Goal: Check status: Check status

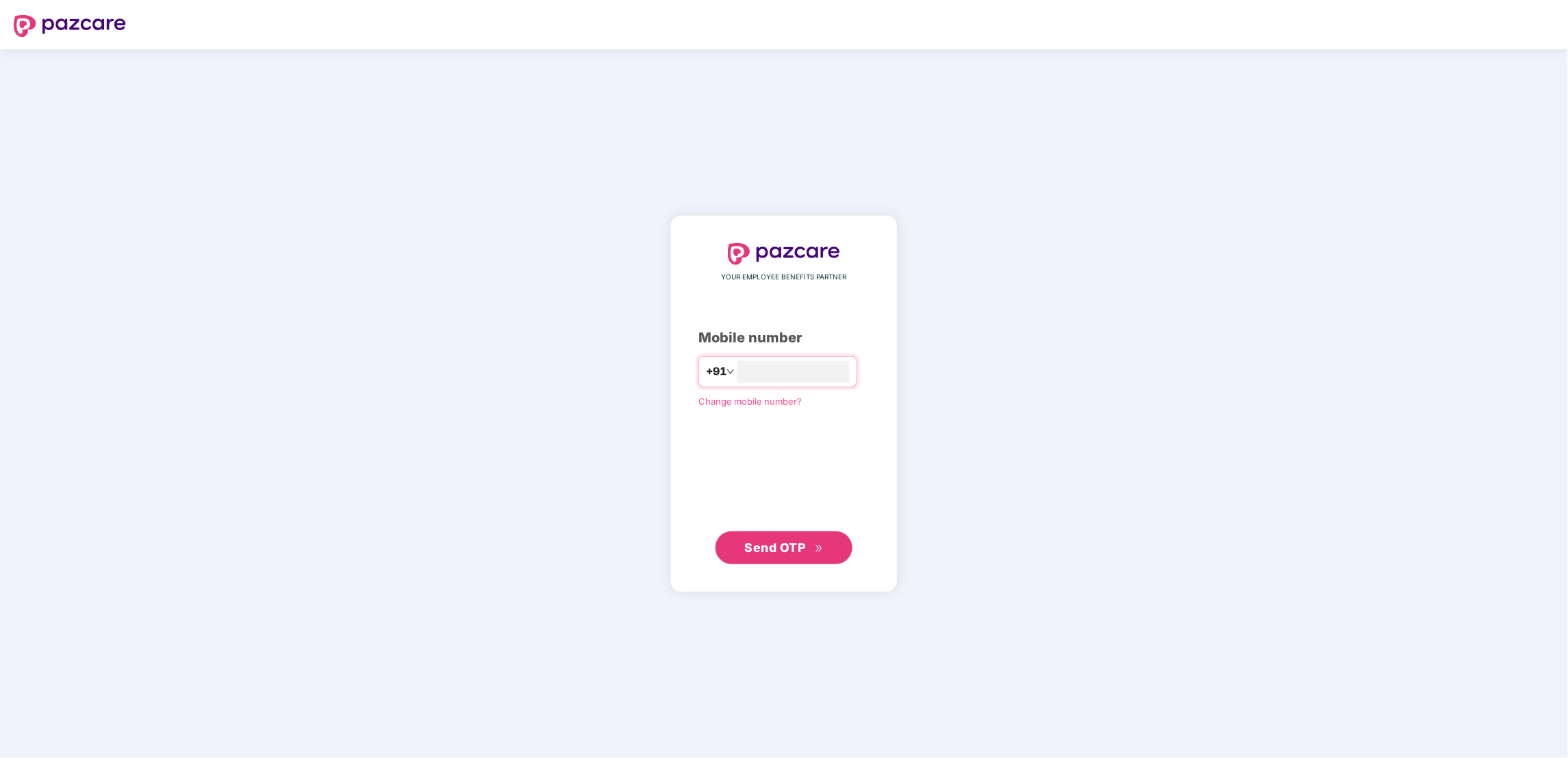
type input "**********"
click at [767, 550] on span "Send OTP" at bounding box center [775, 546] width 61 height 14
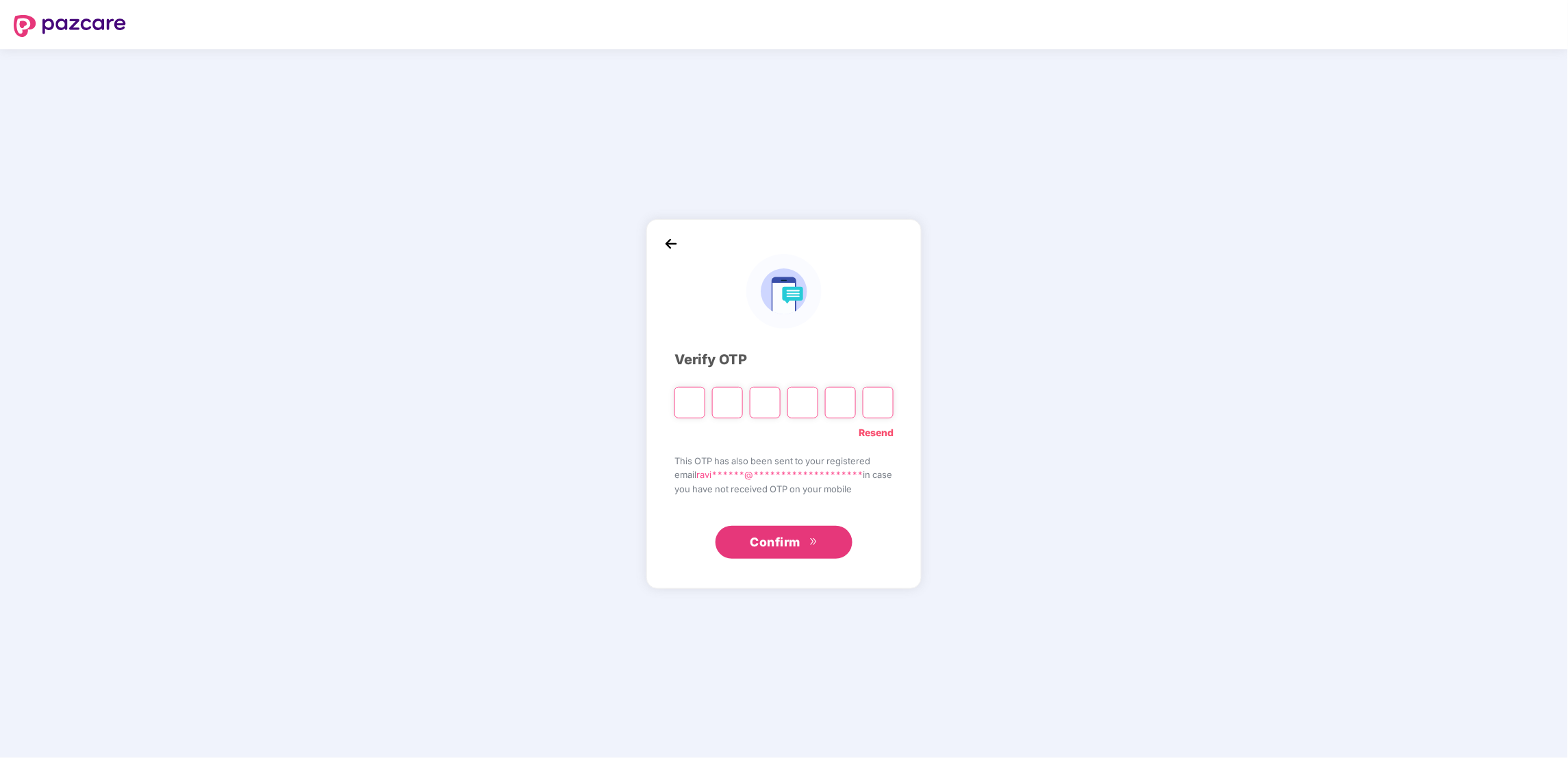
type input "*"
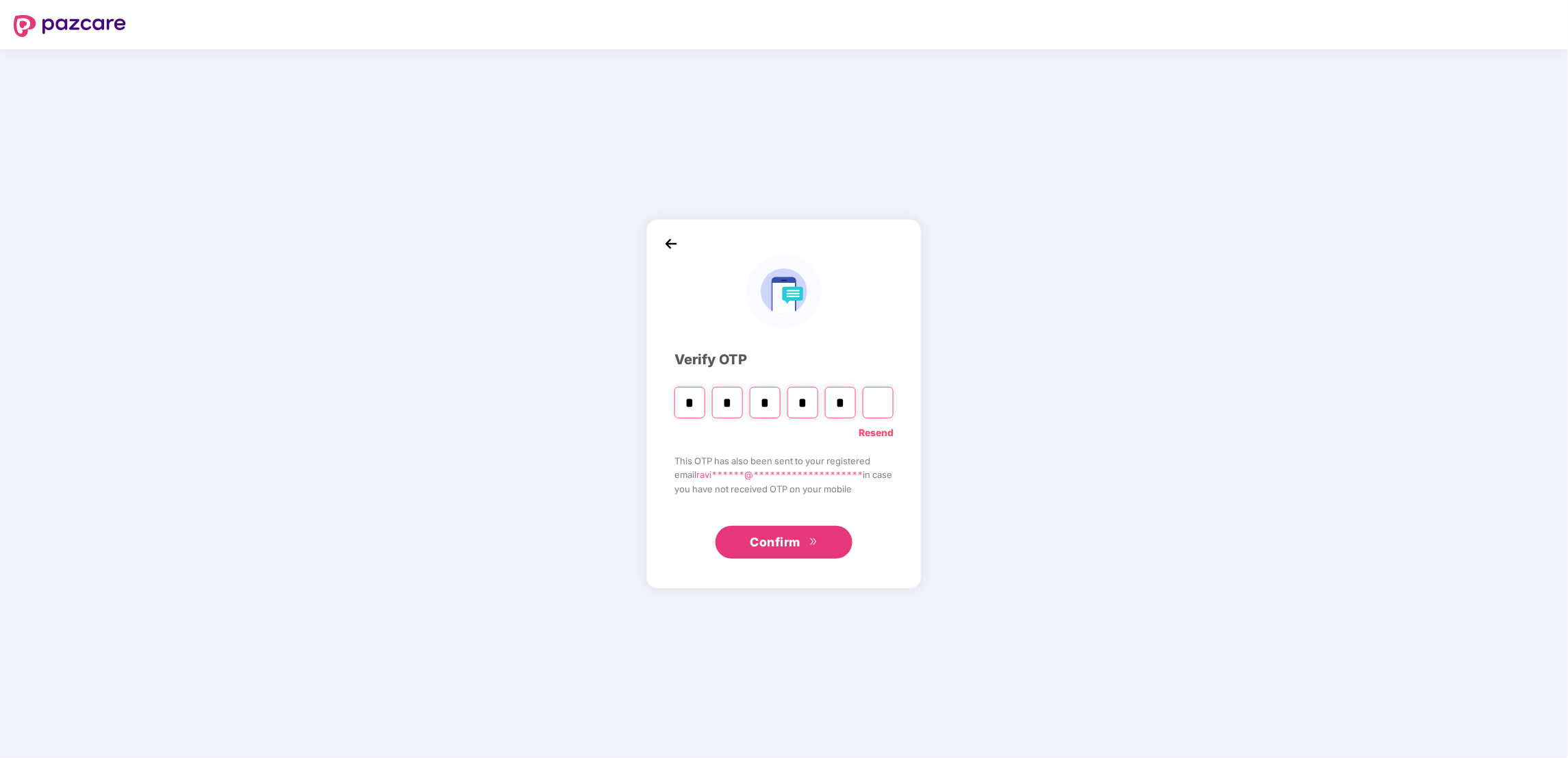
type input "*"
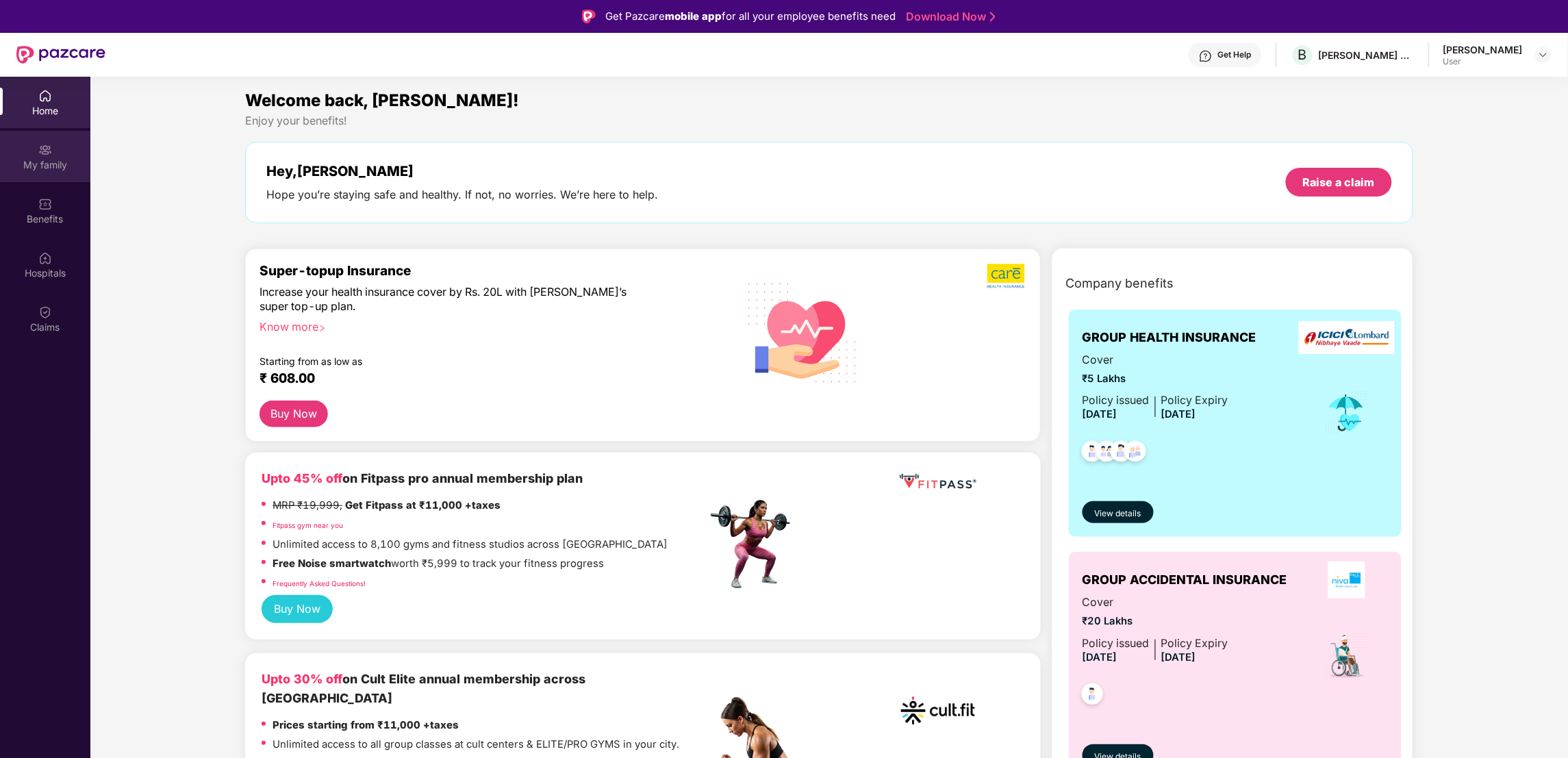
click at [33, 148] on div "My family" at bounding box center [45, 156] width 91 height 52
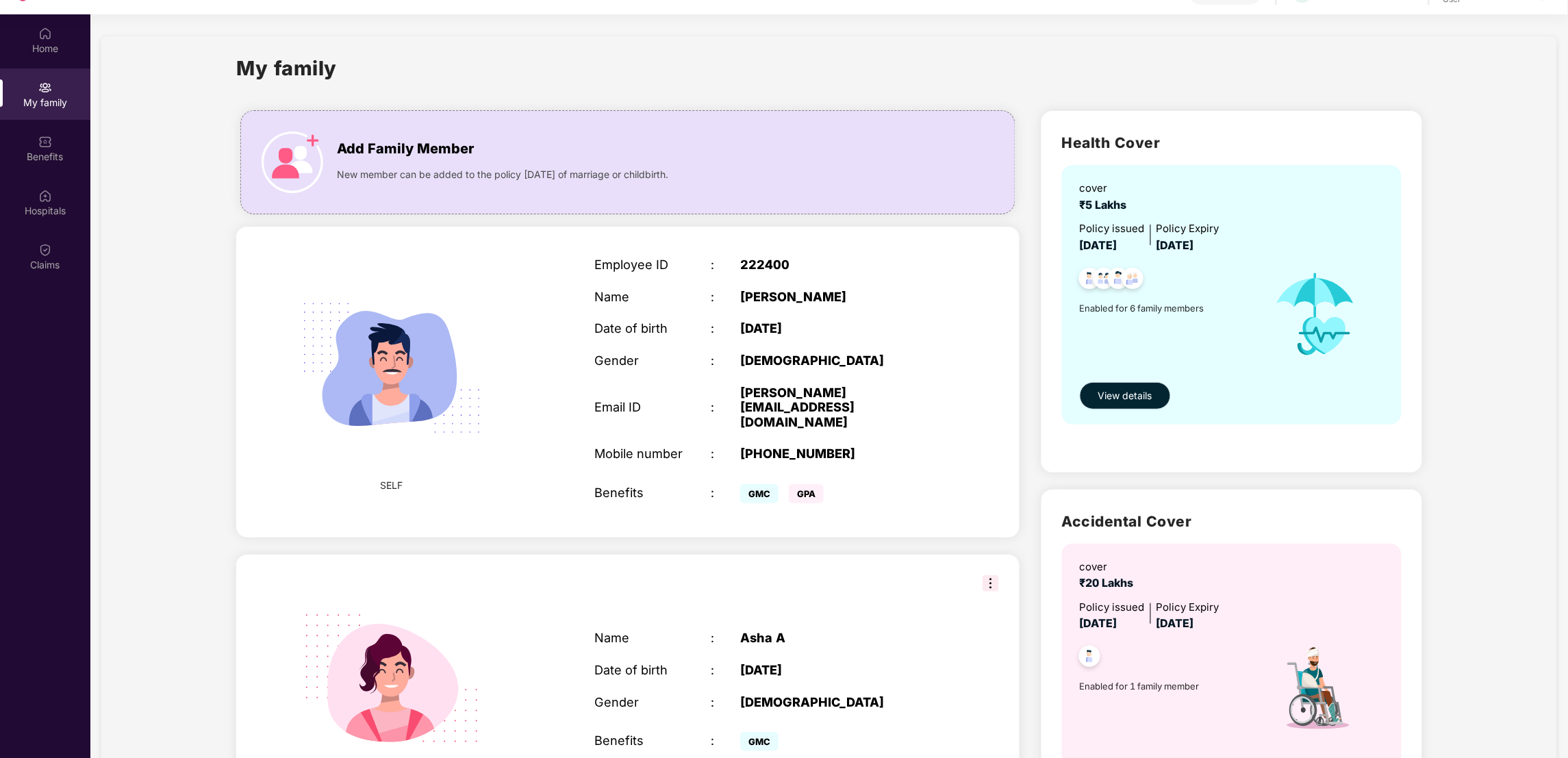
click at [1129, 386] on button "View details" at bounding box center [1124, 395] width 91 height 27
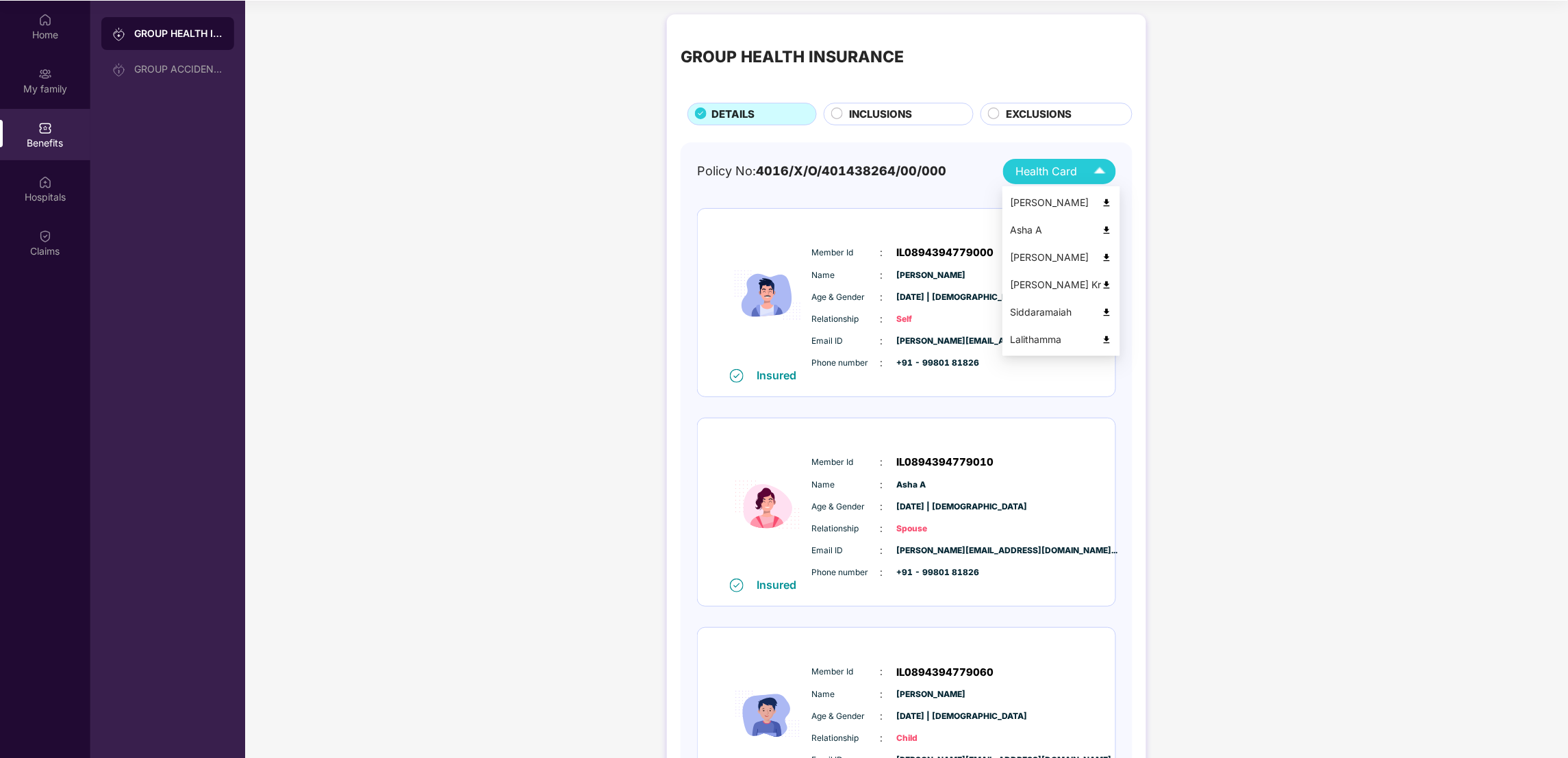
click at [1045, 166] on span "Health Card" at bounding box center [1047, 171] width 62 height 17
click at [1051, 340] on div "Lalithamma" at bounding box center [1061, 339] width 102 height 15
click at [1051, 168] on span "Health Card" at bounding box center [1047, 171] width 62 height 17
click at [1057, 307] on div "Siddaramaiah" at bounding box center [1061, 312] width 102 height 15
click at [1045, 176] on span "Health Card" at bounding box center [1047, 171] width 62 height 17
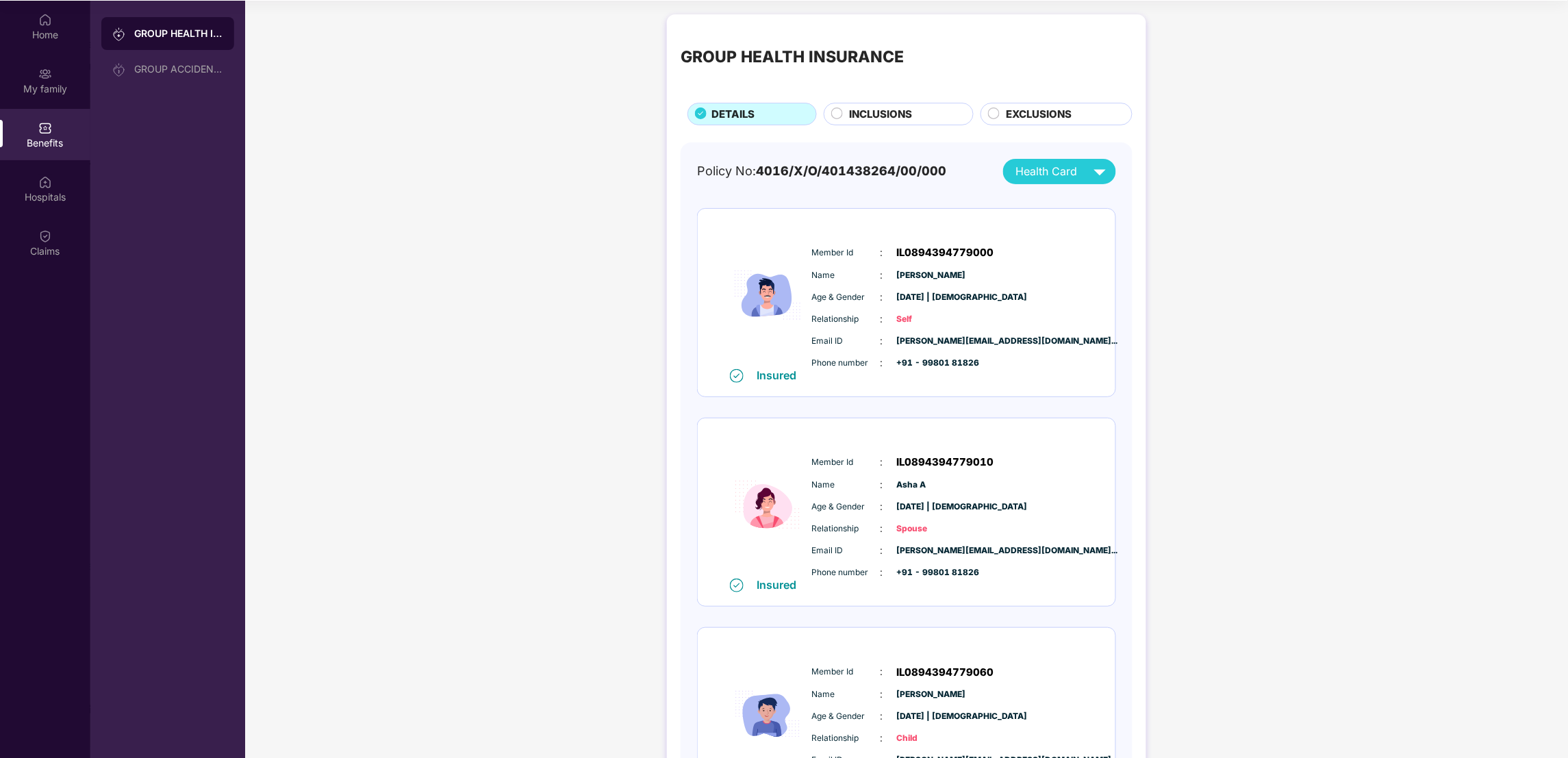
click at [1054, 171] on span "Health Card" at bounding box center [1047, 171] width 62 height 17
click at [1043, 284] on div "[PERSON_NAME] Kr" at bounding box center [1061, 285] width 102 height 15
click at [1069, 164] on span "Health Card" at bounding box center [1047, 171] width 62 height 17
click at [1054, 250] on div "[PERSON_NAME]" at bounding box center [1061, 257] width 102 height 15
click at [1049, 168] on span "Health Card" at bounding box center [1047, 171] width 62 height 17
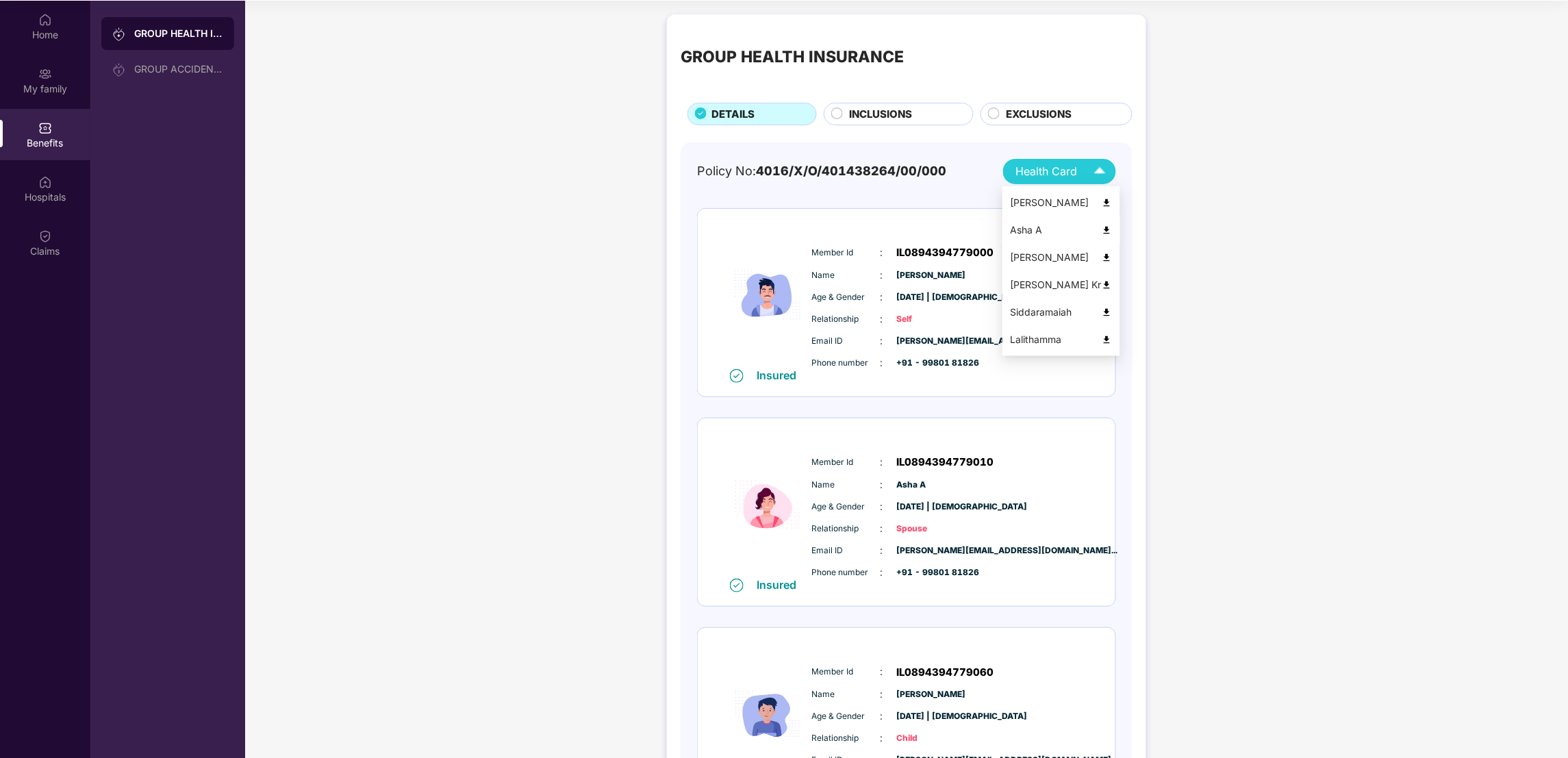
click at [1025, 223] on div "Asha A" at bounding box center [1061, 230] width 102 height 15
click at [1033, 167] on span "Health Card" at bounding box center [1047, 171] width 62 height 17
click at [1035, 196] on div "[PERSON_NAME]" at bounding box center [1061, 202] width 102 height 15
click at [52, 28] on div "Home" at bounding box center [45, 35] width 91 height 13
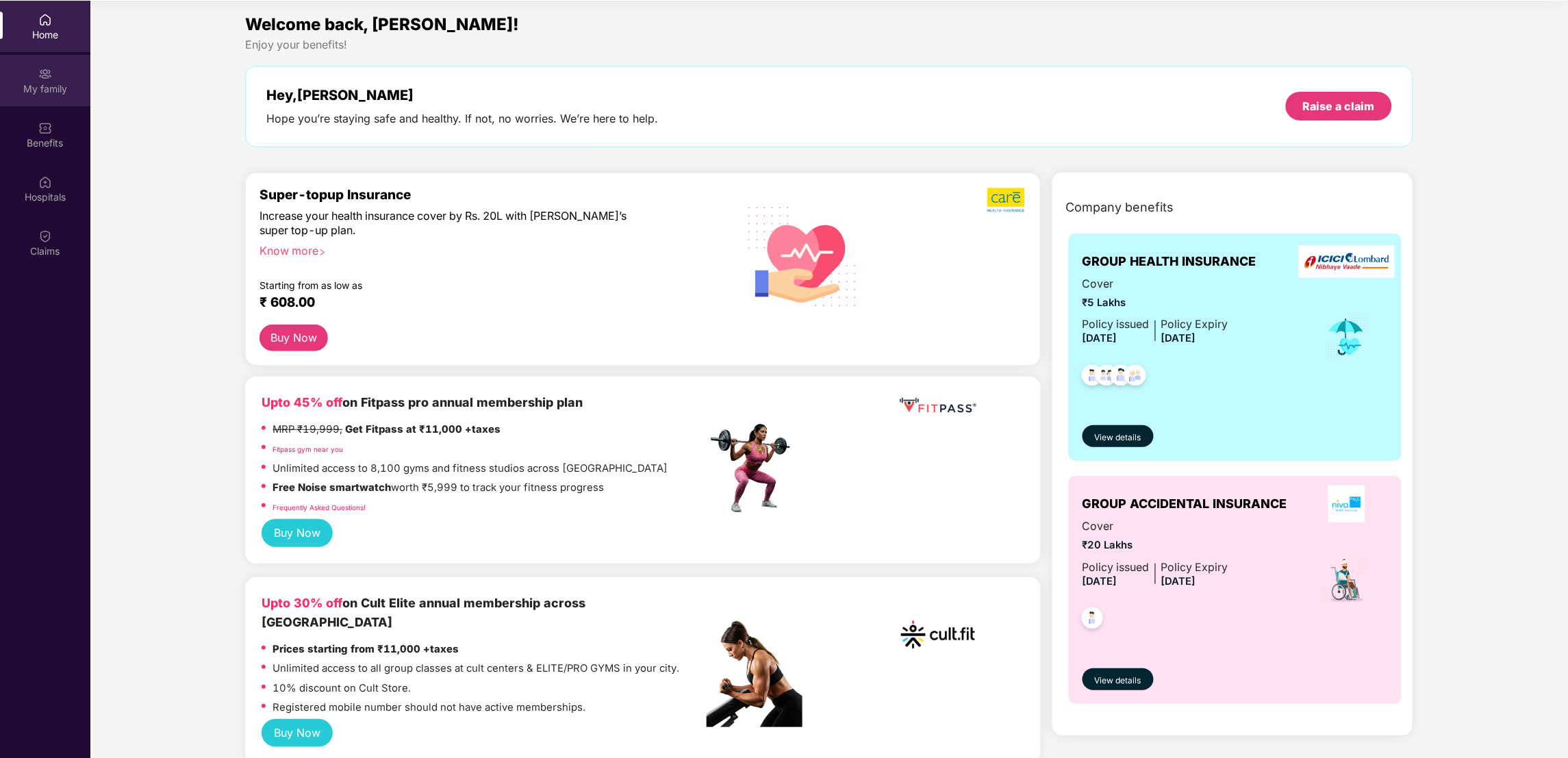
click at [44, 97] on div "My family" at bounding box center [45, 81] width 91 height 52
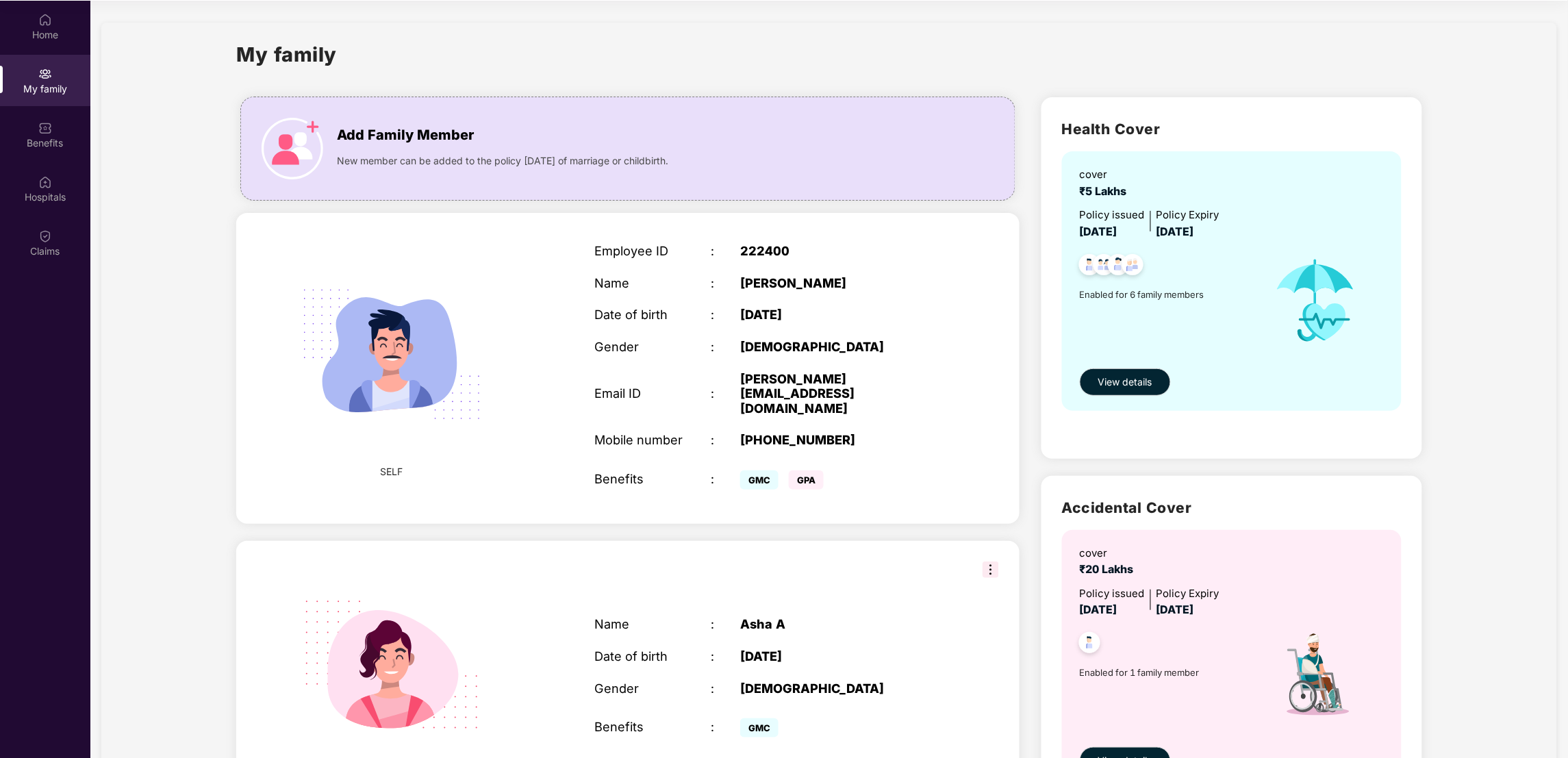
click at [44, 97] on div "My family" at bounding box center [45, 81] width 91 height 52
click at [42, 17] on img at bounding box center [45, 20] width 13 height 13
